Goal: Information Seeking & Learning: Learn about a topic

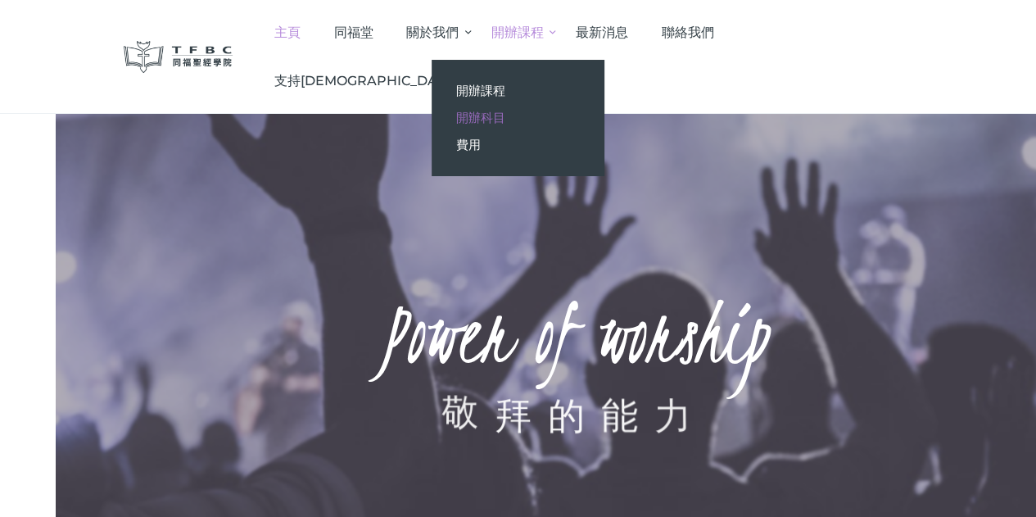
click at [505, 115] on span "開辦科目" at bounding box center [480, 118] width 49 height 16
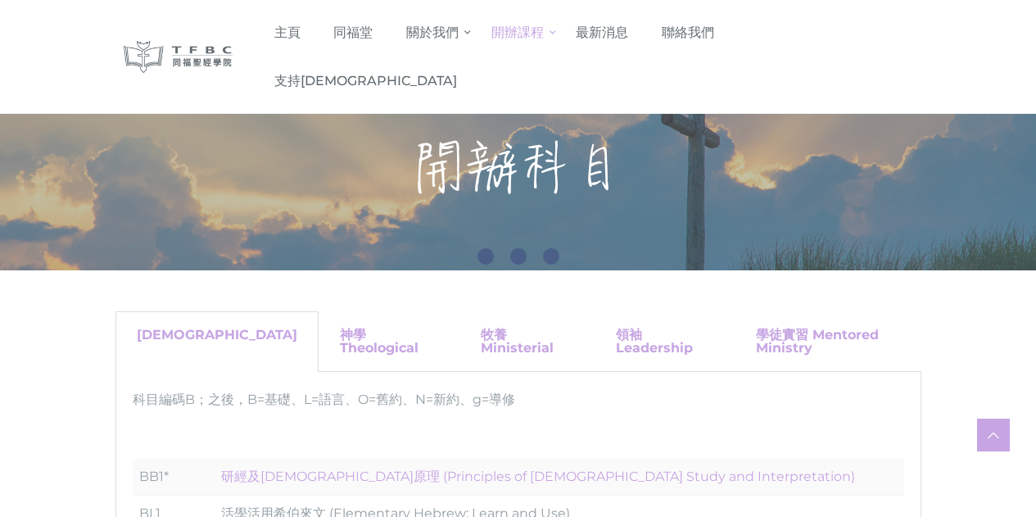
scroll to position [205, 0]
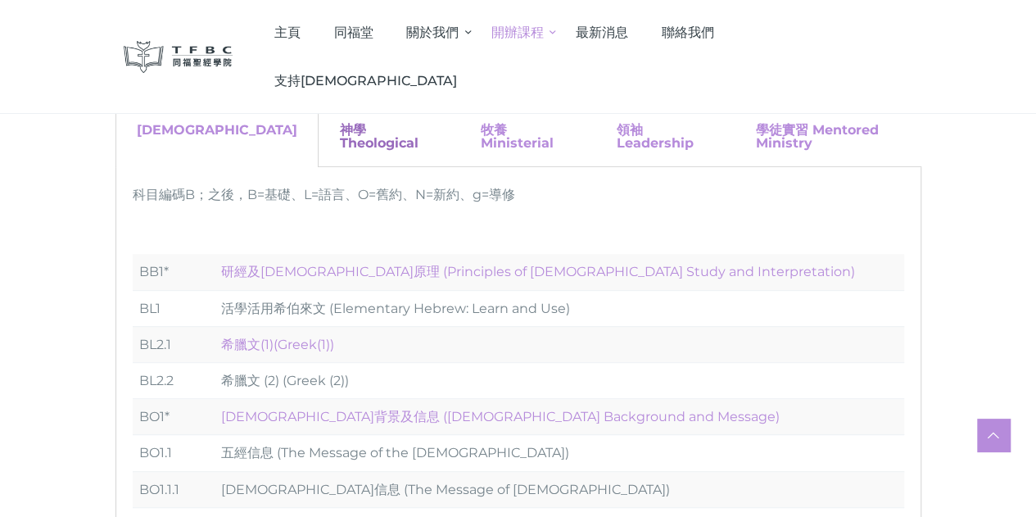
click at [340, 137] on link "神學 Theological" at bounding box center [379, 136] width 79 height 29
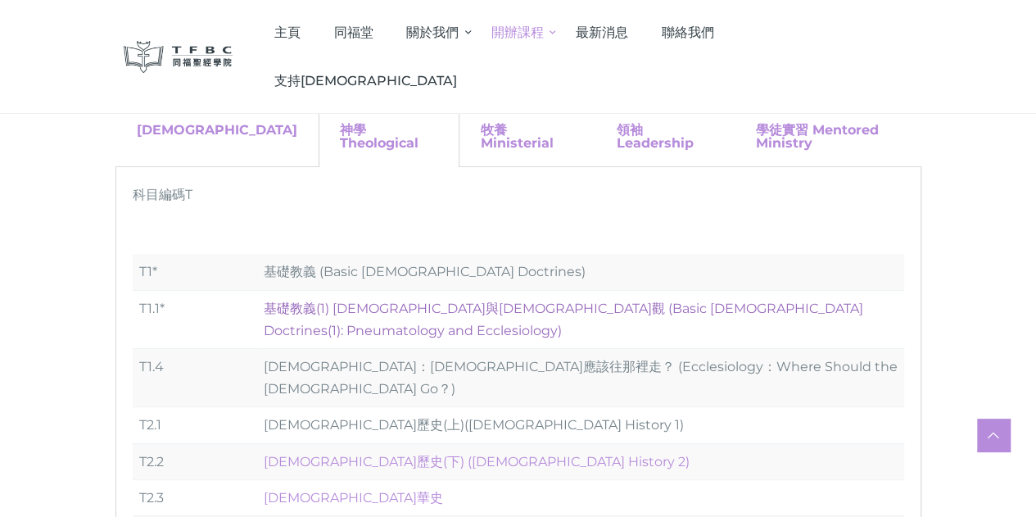
click at [290, 300] on link "基礎教義(1) 聖靈觀與教會觀 (Basic Christian Doctrines(1): Pneumatology and Ecclesiology)" at bounding box center [563, 319] width 599 height 38
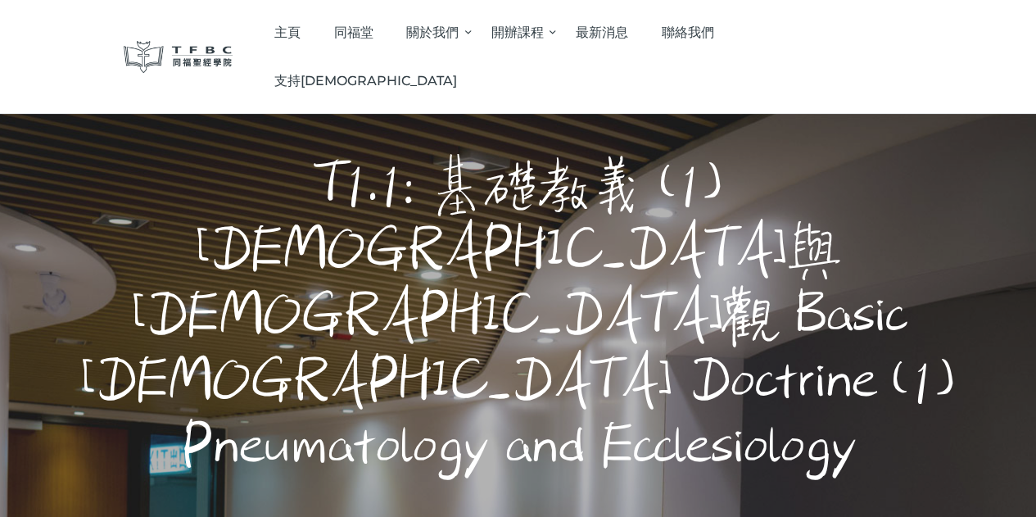
click at [662, 250] on h1 "T1.1: 基礎教義 (1) 聖靈觀與教會觀 Basic Christian Doctrine (1) Pneumatology and Ecclesiolo…" at bounding box center [518, 317] width 933 height 328
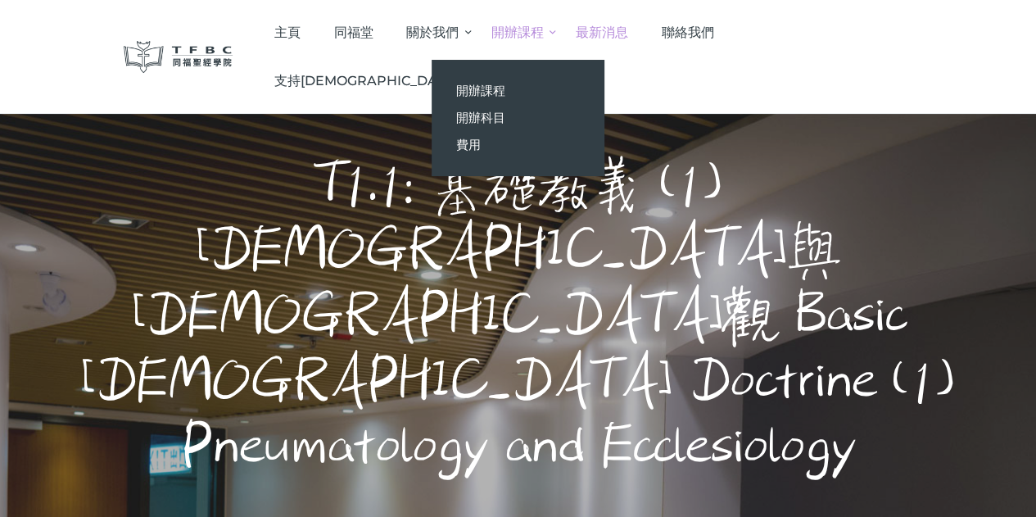
click at [628, 32] on span "最新消息" at bounding box center [602, 33] width 52 height 16
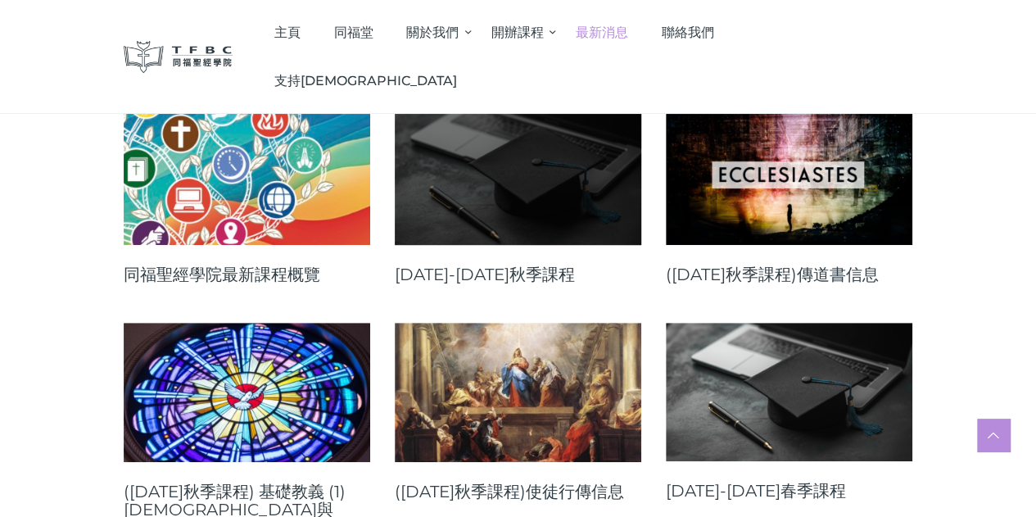
scroll to position [328, 0]
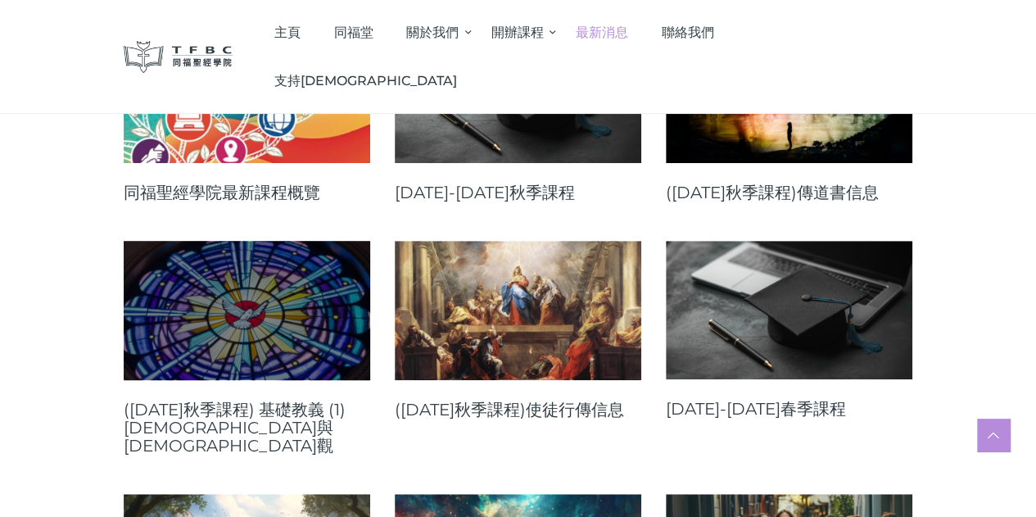
click at [264, 337] on link at bounding box center [247, 310] width 246 height 138
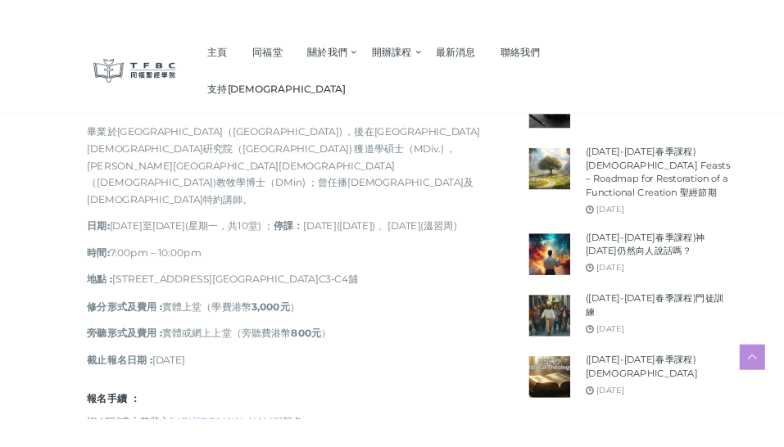
scroll to position [1064, 0]
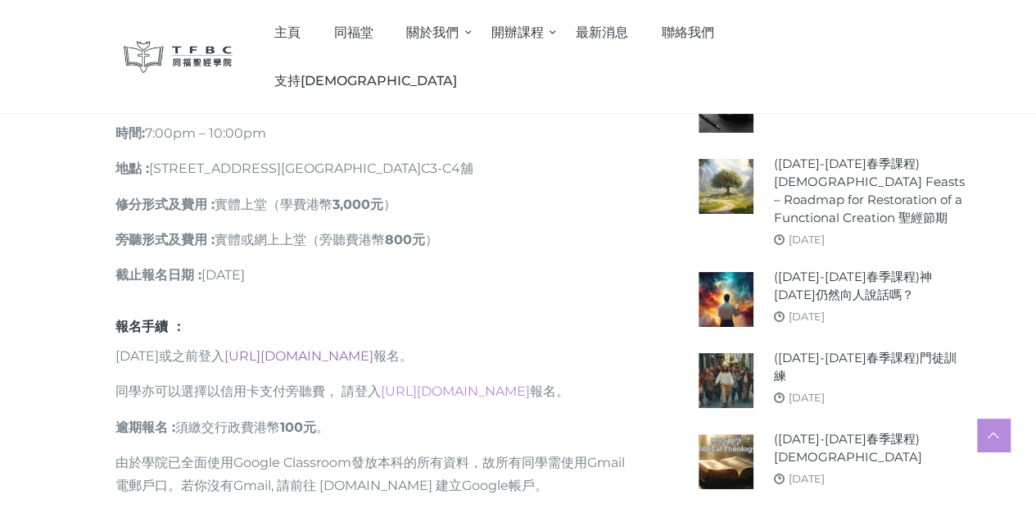
click at [352, 348] on link "[URL][DOMAIN_NAME]" at bounding box center [298, 356] width 149 height 16
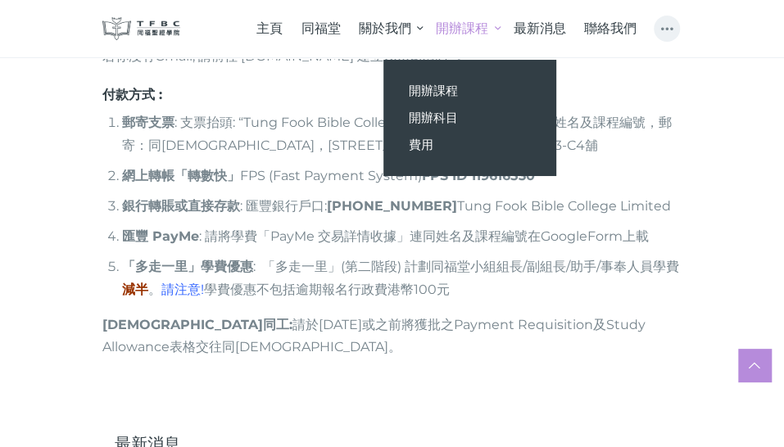
scroll to position [1503, 0]
